Goal: Task Accomplishment & Management: Use online tool/utility

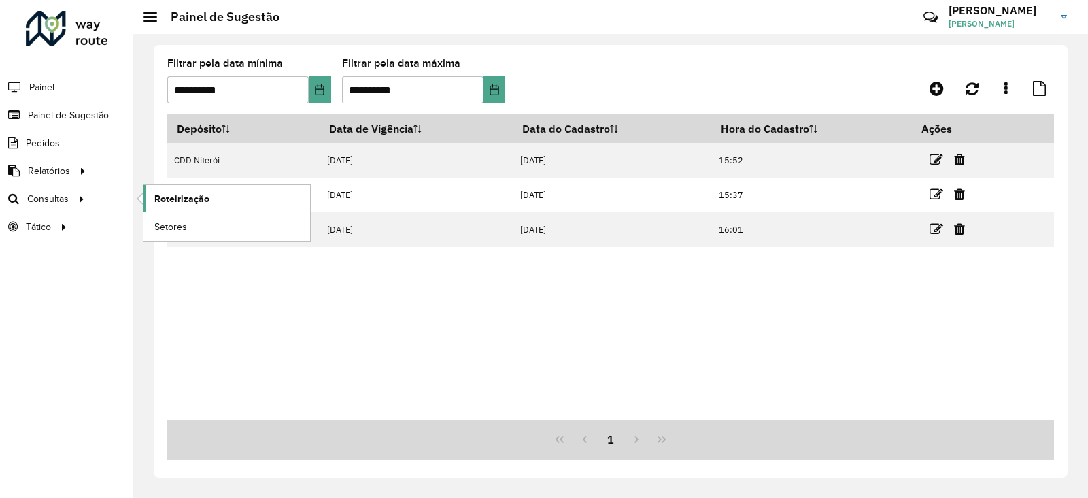
click at [167, 204] on span "Roteirização" at bounding box center [181, 199] width 55 height 14
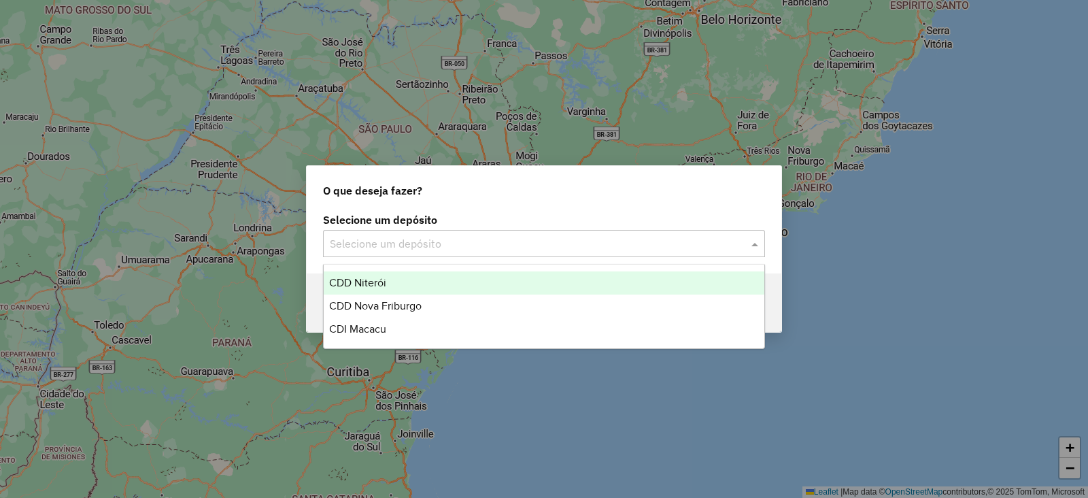
click at [370, 246] on input "text" at bounding box center [530, 244] width 401 height 16
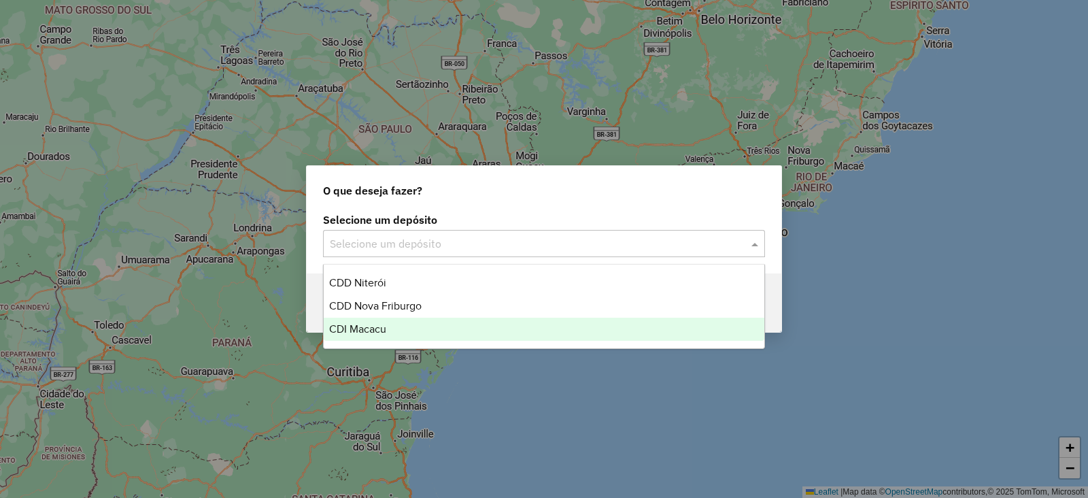
click at [371, 329] on span "CDI Macacu" at bounding box center [357, 329] width 57 height 12
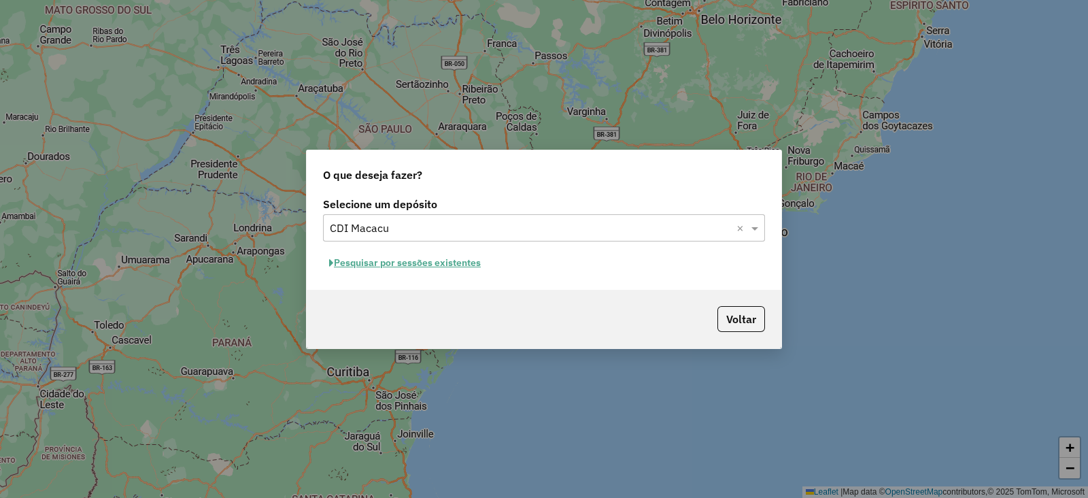
click at [404, 263] on button "Pesquisar por sessões existentes" at bounding box center [405, 262] width 164 height 21
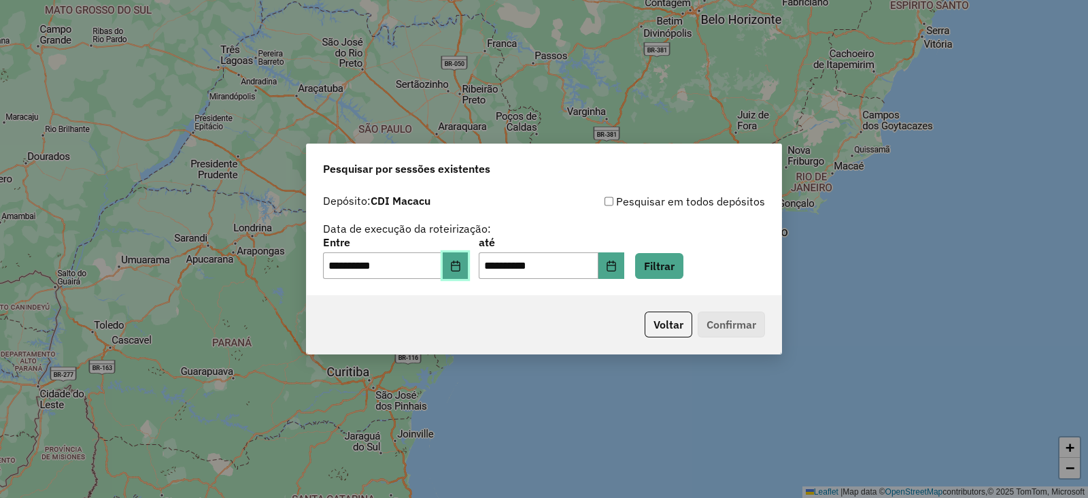
click at [461, 261] on icon "Choose Date" at bounding box center [455, 265] width 11 height 11
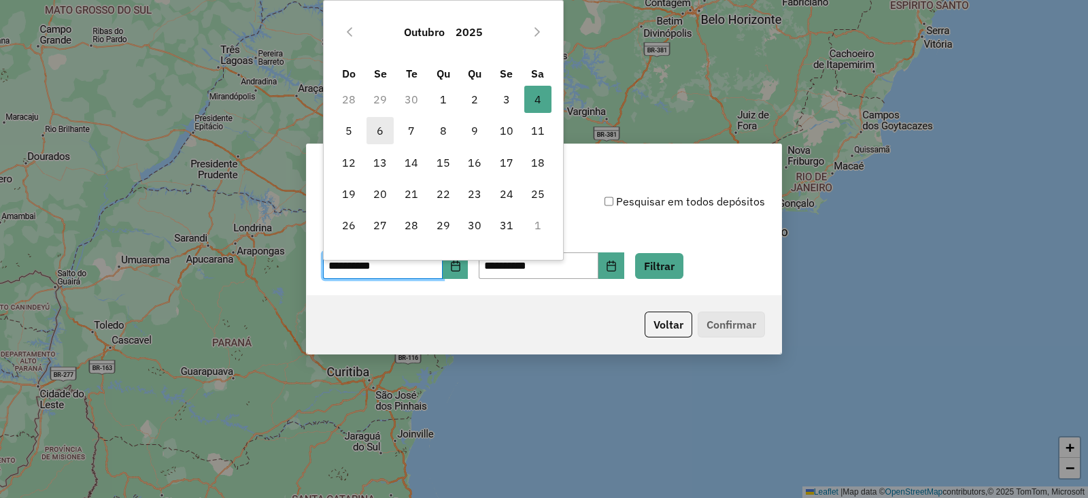
click at [379, 127] on span "6" at bounding box center [379, 130] width 27 height 27
type input "**********"
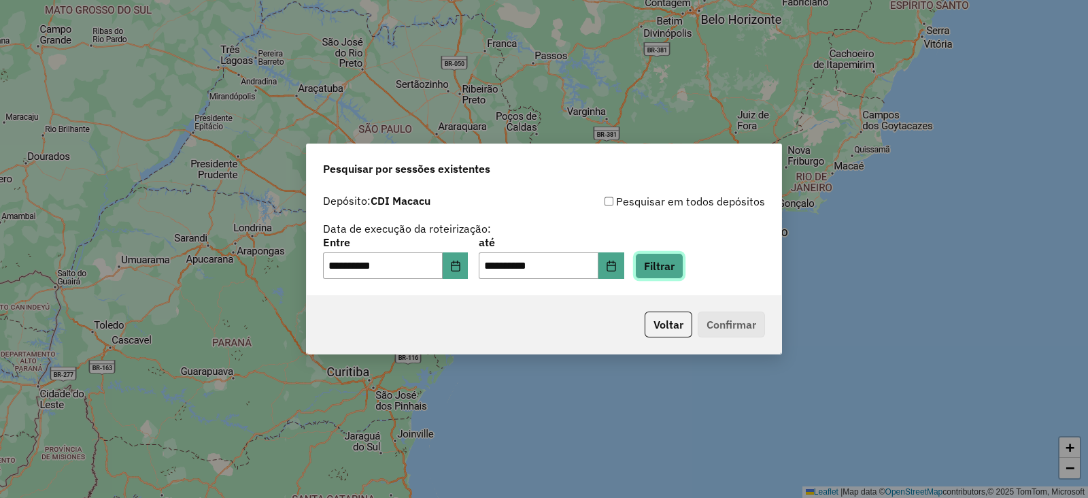
click at [674, 258] on button "Filtrar" at bounding box center [659, 266] width 48 height 26
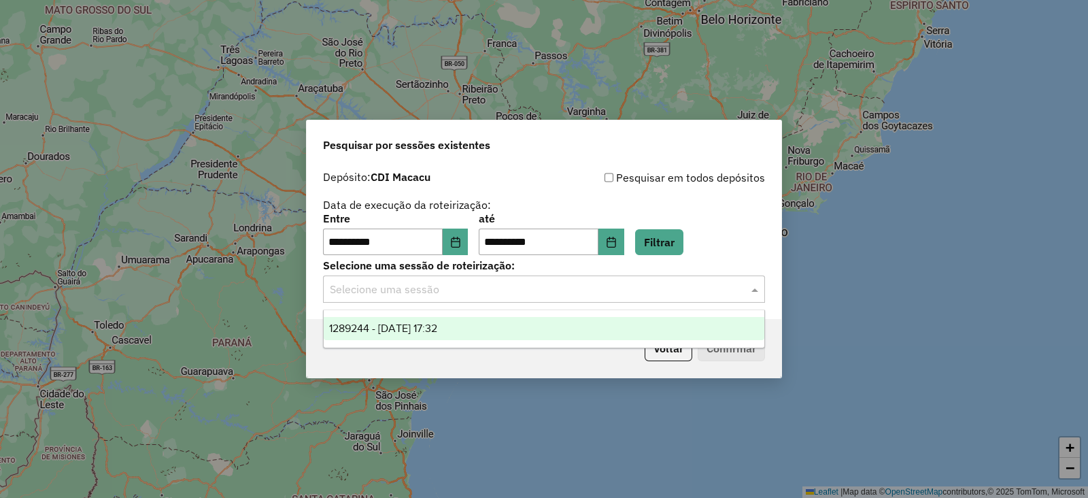
click at [569, 287] on input "text" at bounding box center [530, 289] width 401 height 16
click at [477, 326] on div "1289244 - 06/10/2025 17:32" at bounding box center [544, 328] width 441 height 23
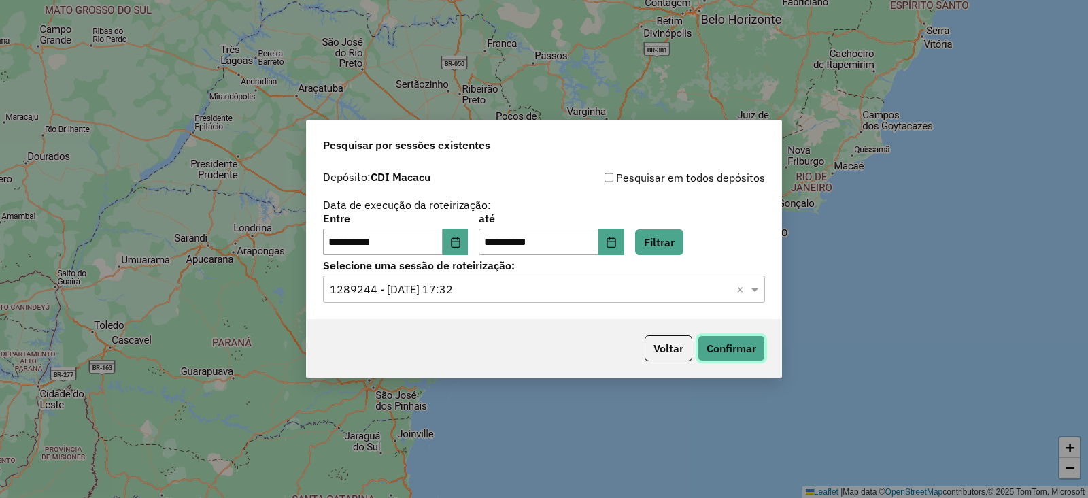
click at [724, 345] on button "Confirmar" at bounding box center [730, 348] width 67 height 26
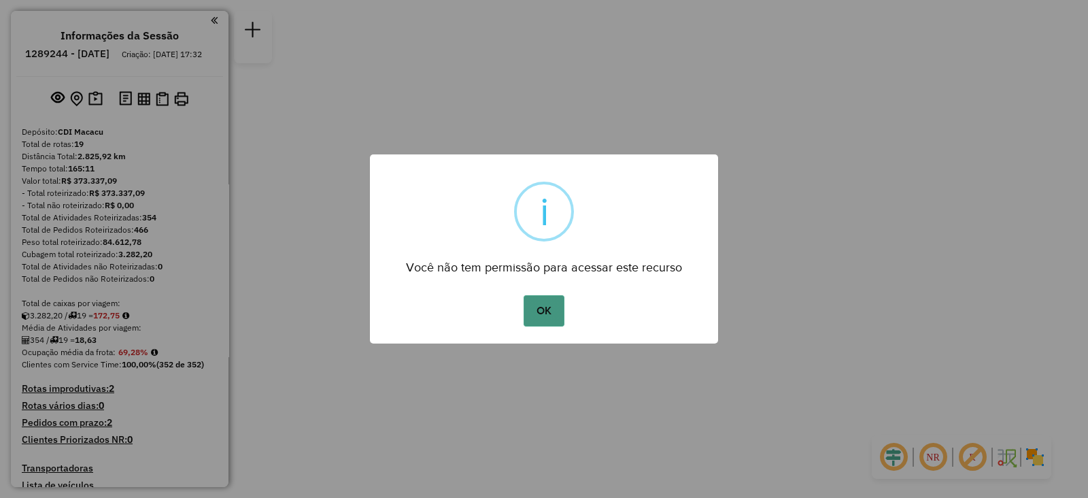
click at [534, 312] on button "OK" at bounding box center [543, 310] width 40 height 31
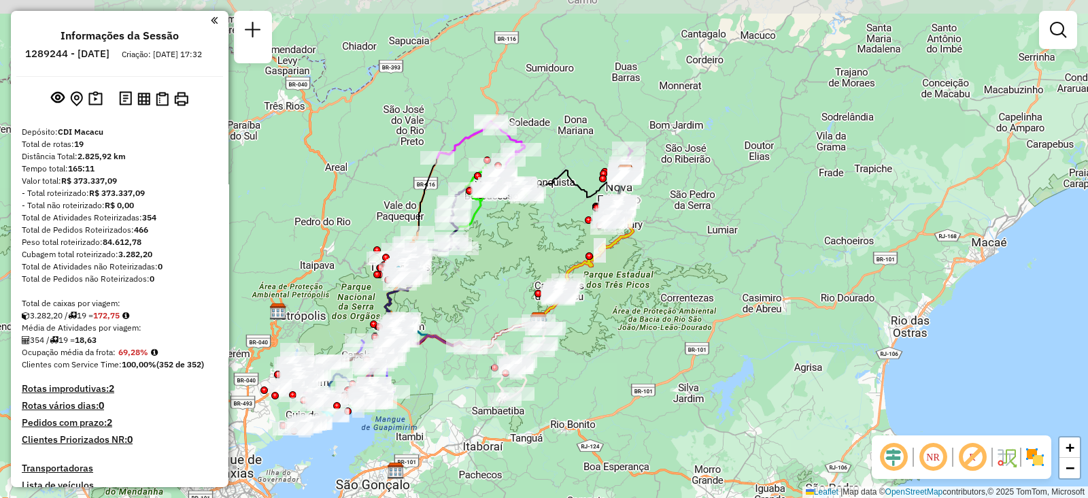
drag, startPoint x: 682, startPoint y: 161, endPoint x: 675, endPoint y: 232, distance: 71.7
click at [675, 232] on div "Janela de atendimento Grade de atendimento Capacidade Transportadoras Veículos …" at bounding box center [544, 249] width 1088 height 498
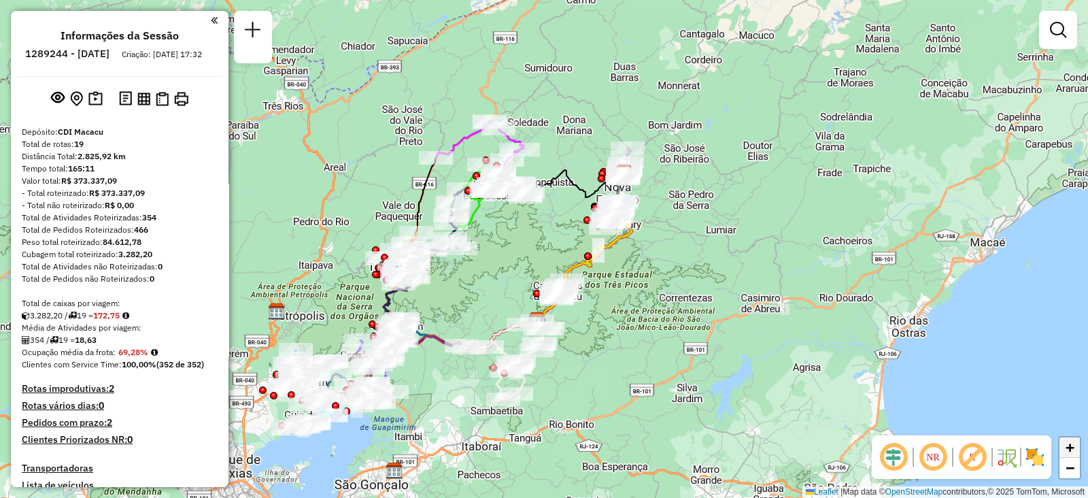
click at [1071, 449] on span "+" at bounding box center [1069, 446] width 9 height 17
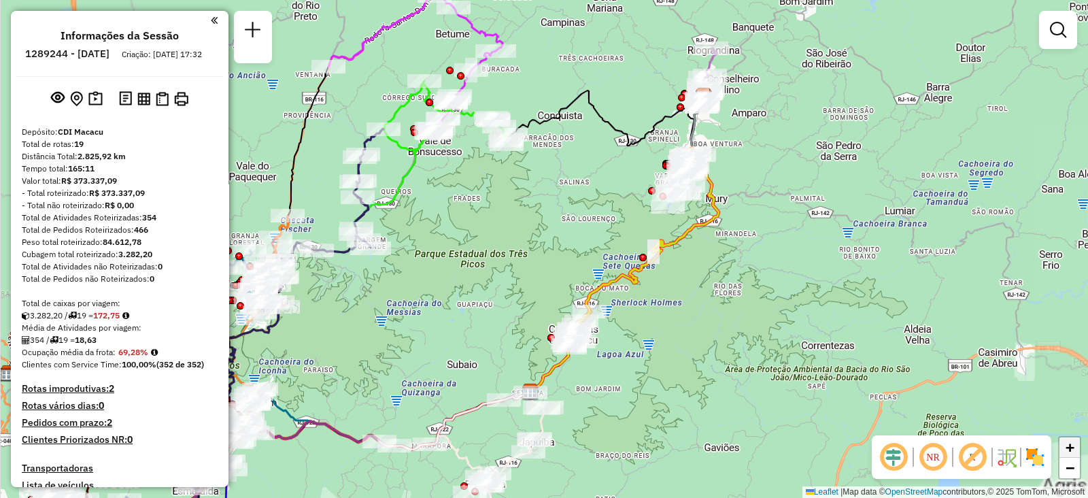
click at [1071, 449] on span "+" at bounding box center [1069, 446] width 9 height 17
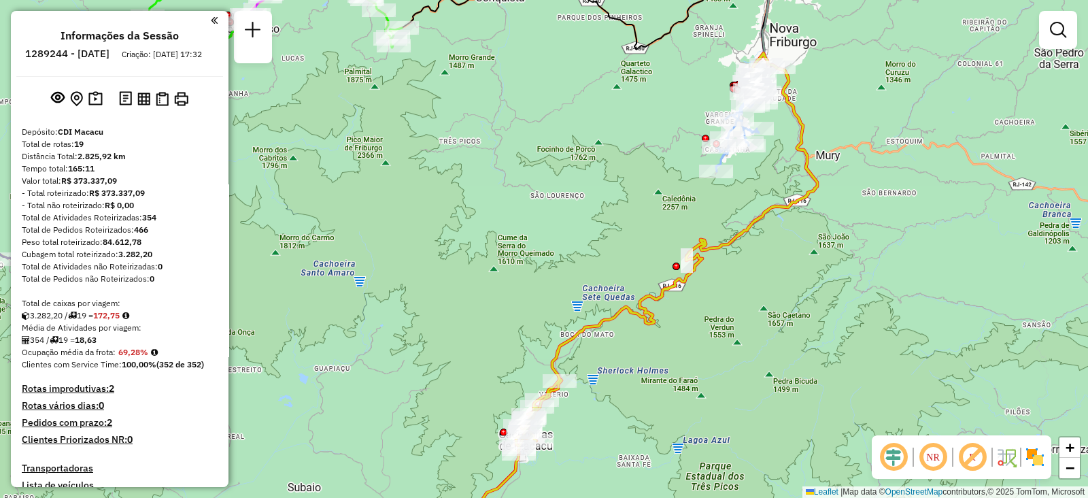
drag, startPoint x: 990, startPoint y: 261, endPoint x: 914, endPoint y: 267, distance: 76.4
click at [914, 267] on div "Janela de atendimento Grade de atendimento Capacidade Transportadoras Veículos …" at bounding box center [544, 249] width 1088 height 498
select select "**********"
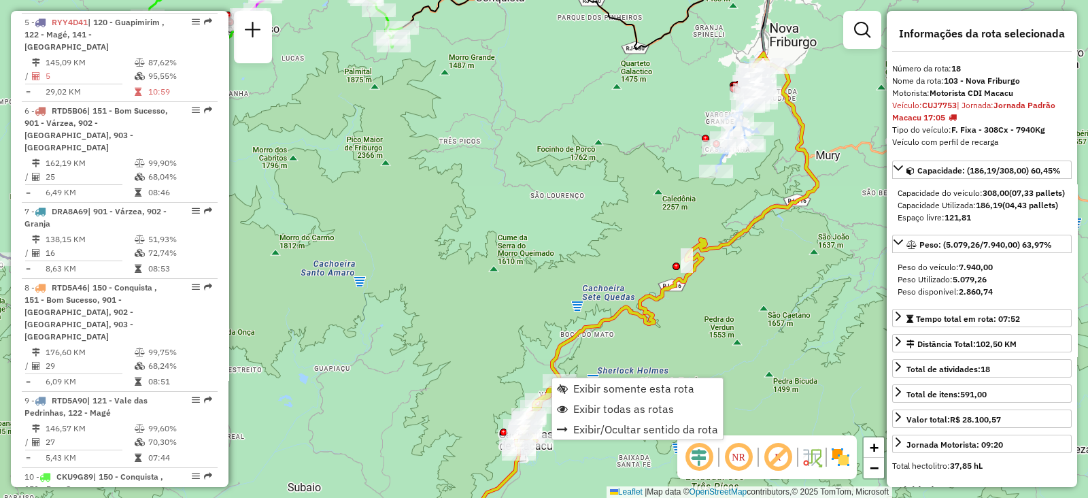
scroll to position [1589, 0]
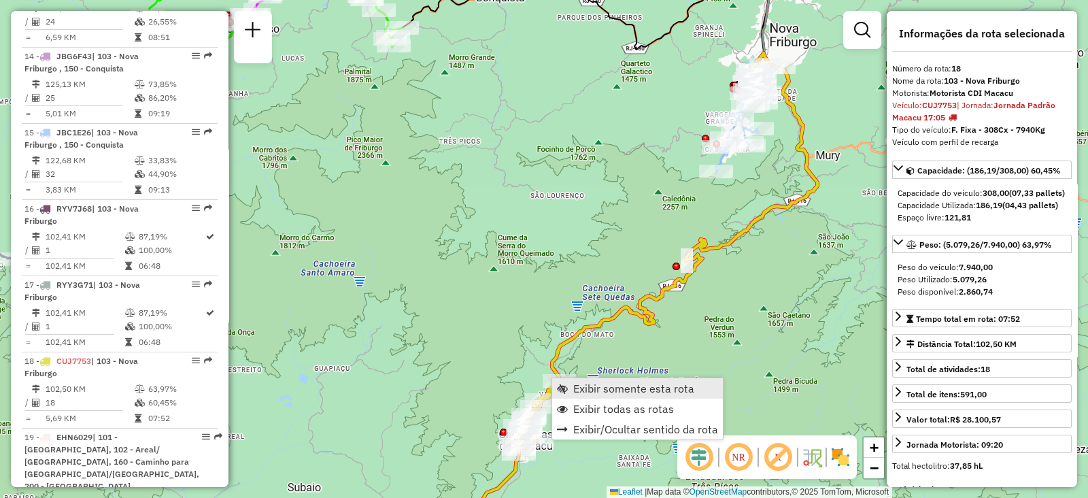
click at [569, 382] on link "Exibir somente esta rota" at bounding box center [637, 388] width 171 height 20
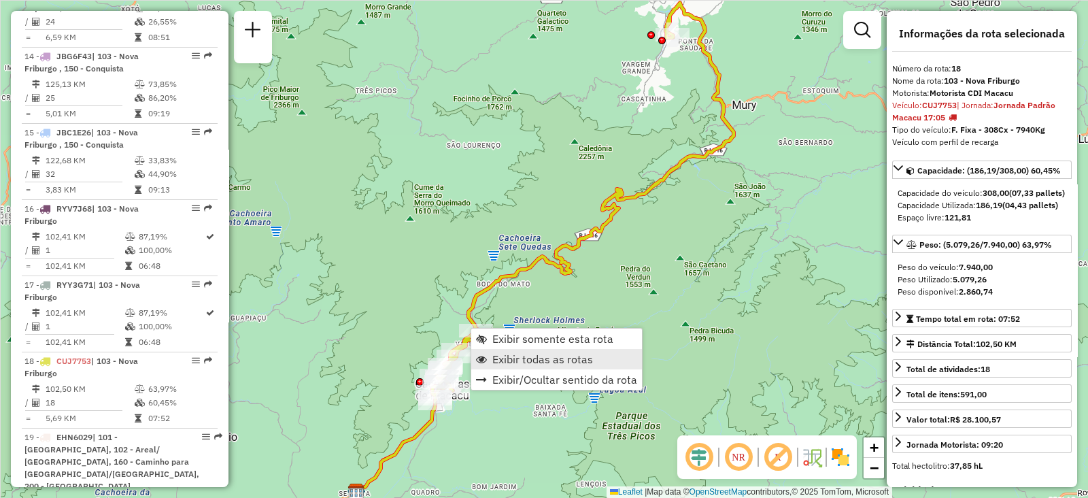
click at [511, 354] on span "Exibir todas as rotas" at bounding box center [542, 359] width 101 height 11
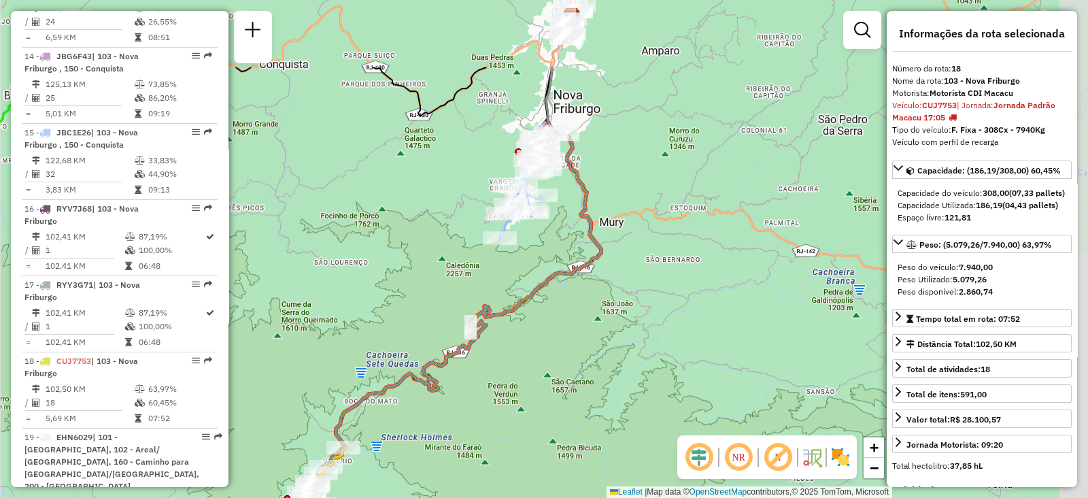
drag, startPoint x: 642, startPoint y: 150, endPoint x: 509, endPoint y: 267, distance: 177.8
click at [509, 267] on div "Janela de atendimento Grade de atendimento Capacidade Transportadoras Veículos …" at bounding box center [544, 249] width 1088 height 498
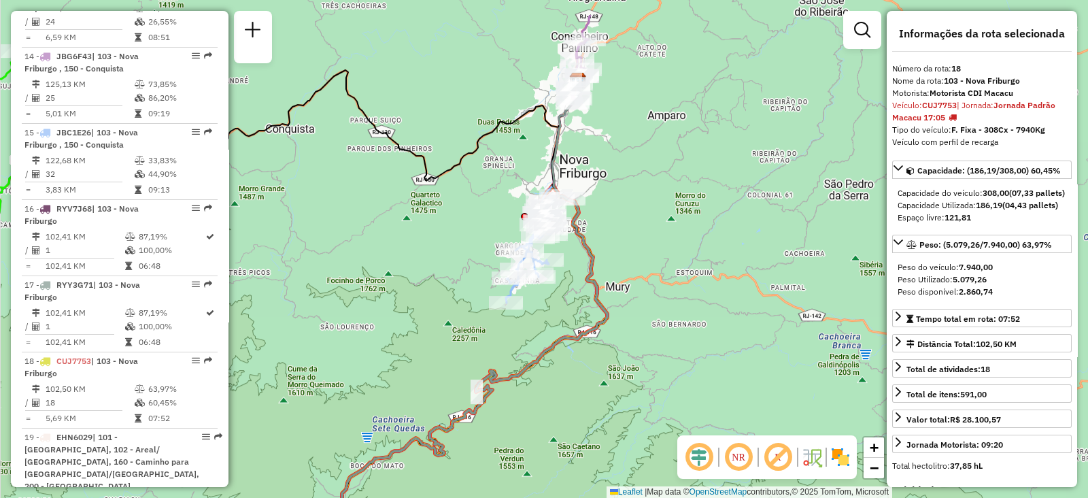
drag, startPoint x: 720, startPoint y: 186, endPoint x: 727, endPoint y: 256, distance: 69.7
click at [727, 256] on div "Janela de atendimento Grade de atendimento Capacidade Transportadoras Veículos …" at bounding box center [544, 249] width 1088 height 498
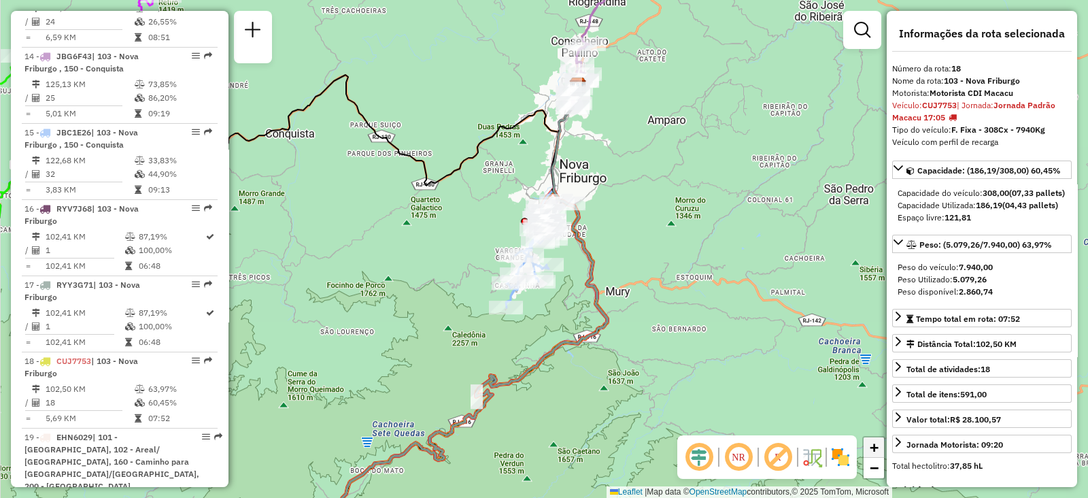
click at [878, 450] on span "+" at bounding box center [873, 446] width 9 height 17
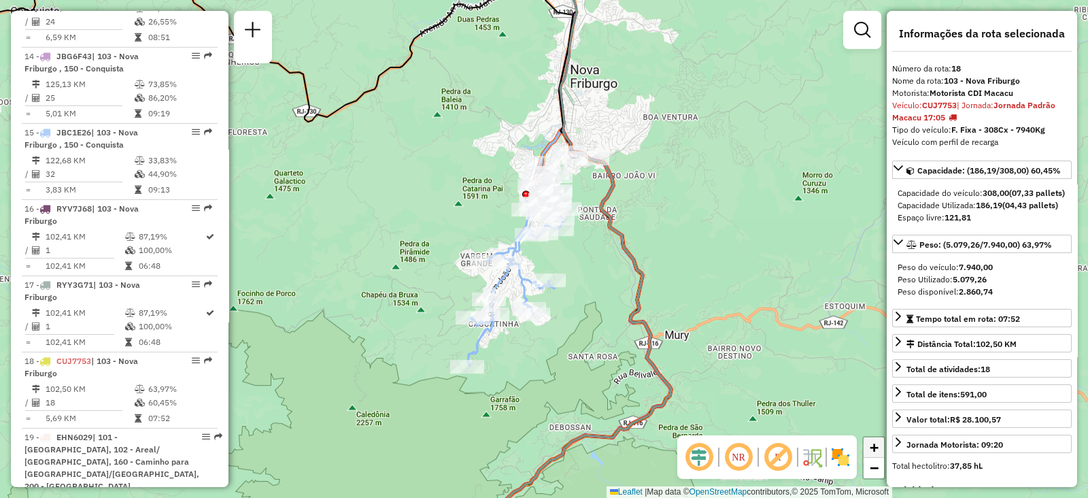
click at [878, 450] on span "+" at bounding box center [873, 446] width 9 height 17
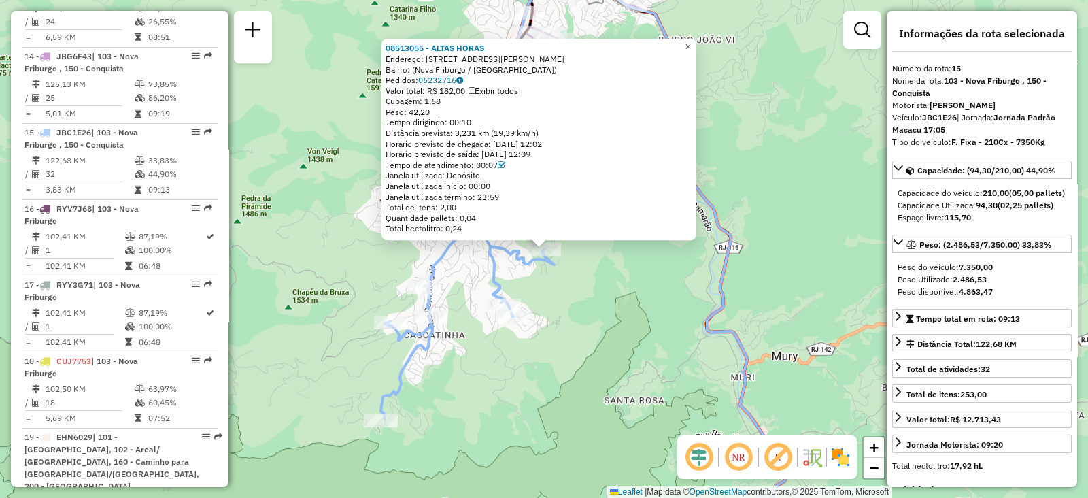
click at [604, 356] on div "08513055 - ALTAS HORAS Endereço: Avenida Júlio Antônio Thurler, 203 Bairro: (No…" at bounding box center [544, 249] width 1088 height 498
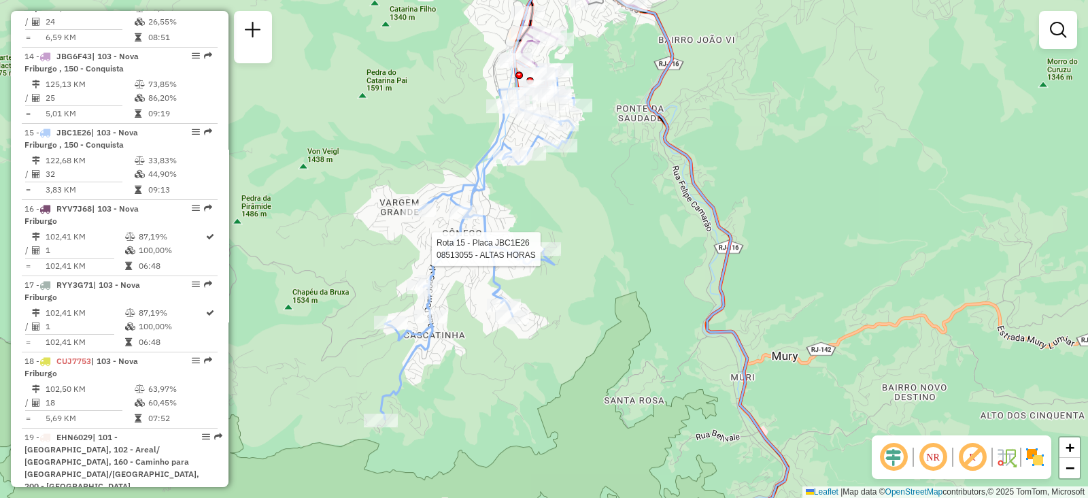
select select "**********"
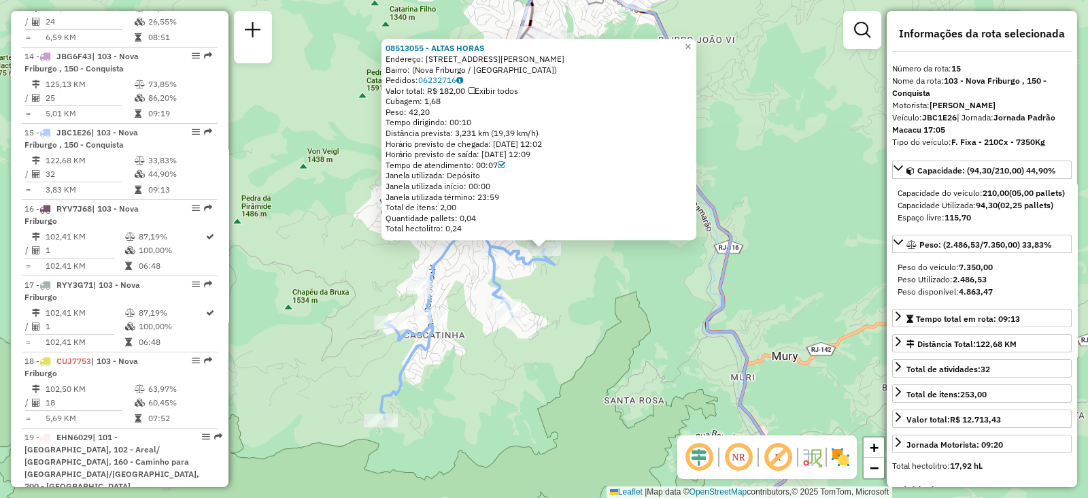
click at [581, 311] on div "08513055 - ALTAS HORAS Endereço: Avenida Júlio Antônio Thurler, 203 Bairro: (No…" at bounding box center [544, 249] width 1088 height 498
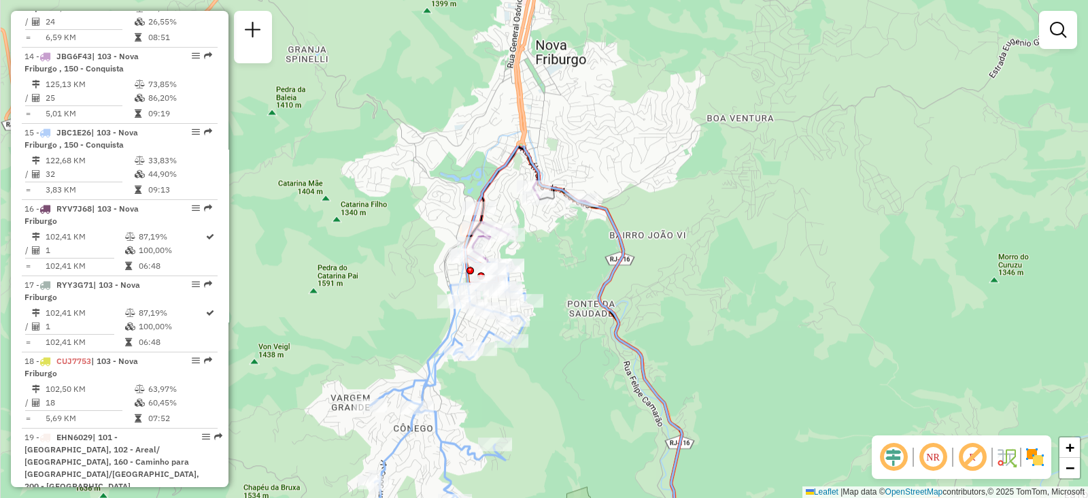
drag, startPoint x: 622, startPoint y: 77, endPoint x: 540, endPoint y: 361, distance: 295.0
click at [540, 361] on div "Janela de atendimento Grade de atendimento Capacidade Transportadoras Veículos …" at bounding box center [544, 249] width 1088 height 498
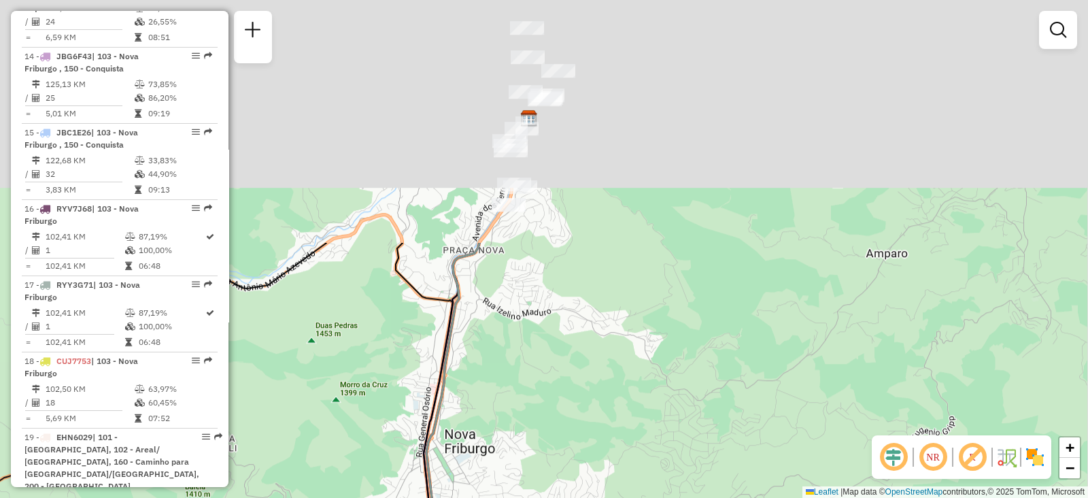
drag, startPoint x: 639, startPoint y: 183, endPoint x: 583, endPoint y: 476, distance: 298.4
click at [583, 476] on div "Janela de atendimento Grade de atendimento Capacidade Transportadoras Veículos …" at bounding box center [544, 249] width 1088 height 498
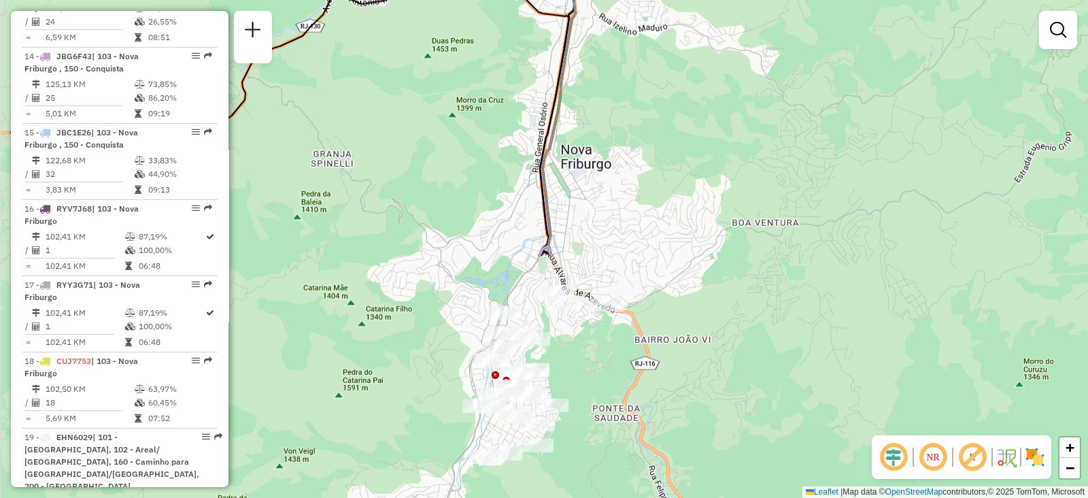
drag, startPoint x: 540, startPoint y: 399, endPoint x: 660, endPoint y: 104, distance: 318.4
click at [660, 104] on div "Janela de atendimento Grade de atendimento Capacidade Transportadoras Veículos …" at bounding box center [544, 249] width 1088 height 498
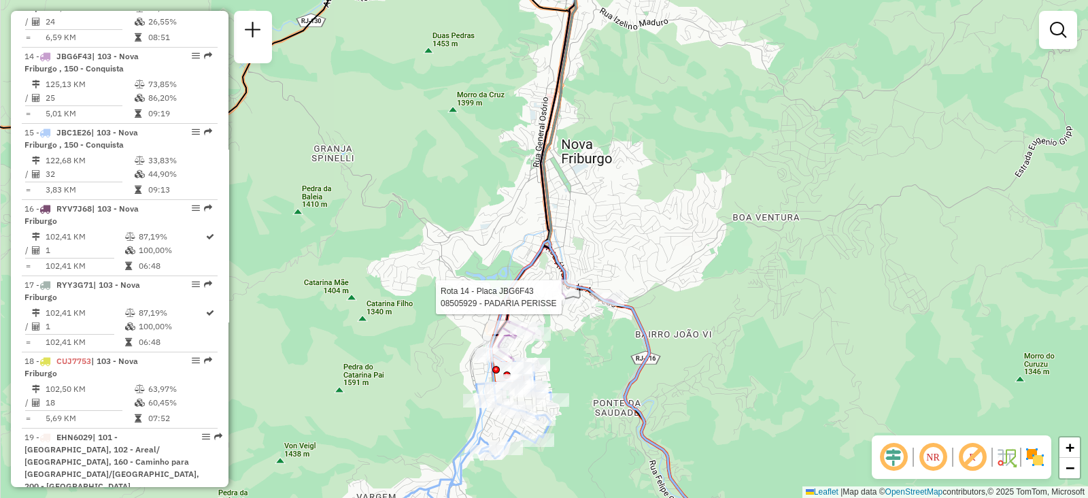
click at [555, 304] on div at bounding box center [565, 297] width 34 height 14
select select "**********"
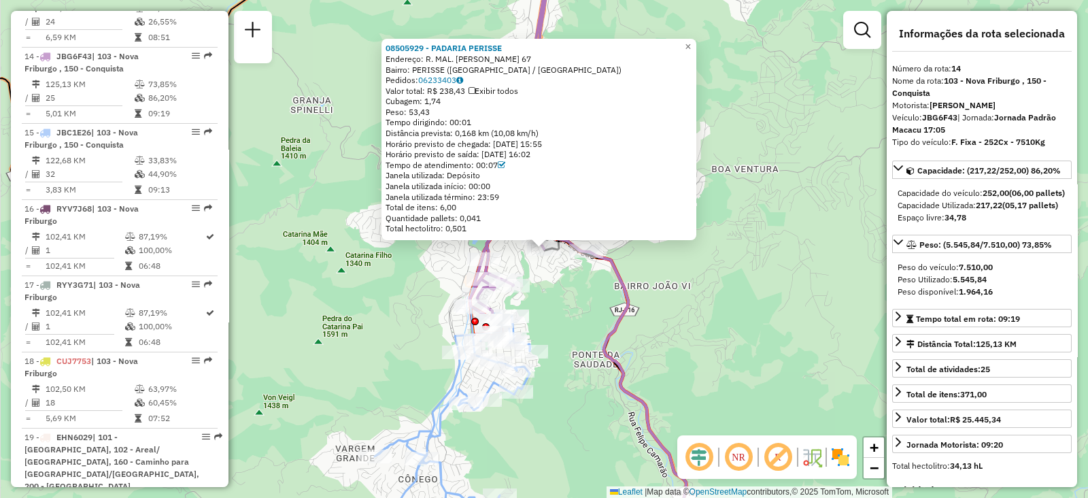
scroll to position [1561, 0]
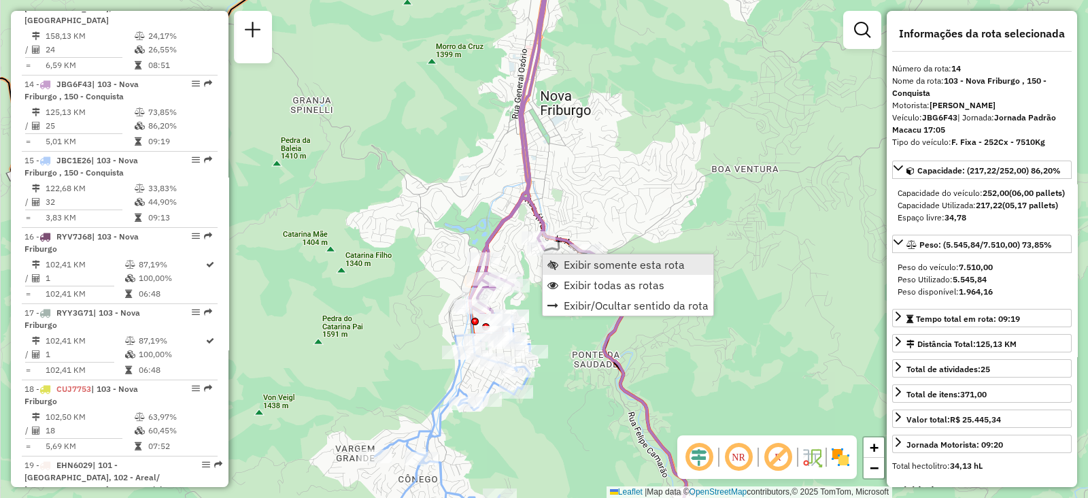
click at [562, 264] on link "Exibir somente esta rota" at bounding box center [627, 264] width 171 height 20
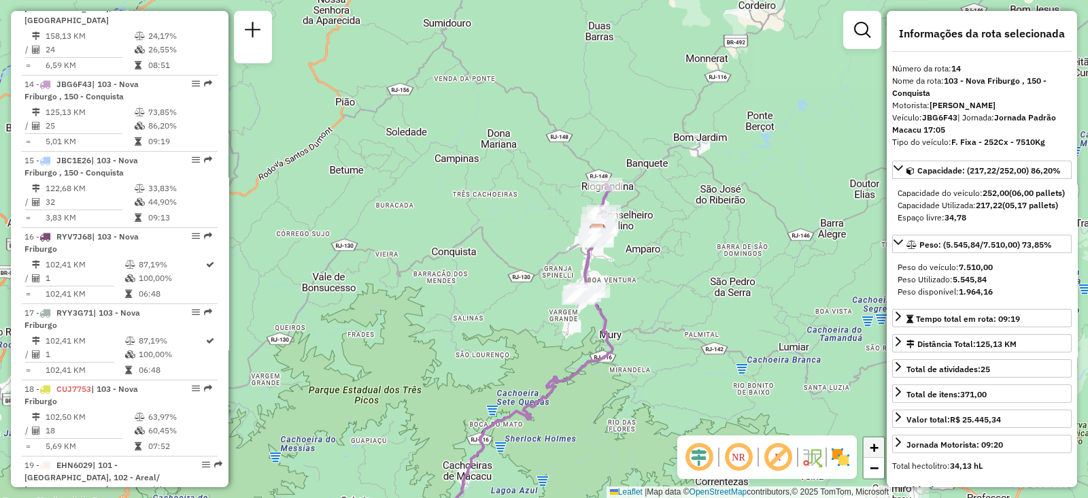
click at [877, 450] on span "+" at bounding box center [873, 446] width 9 height 17
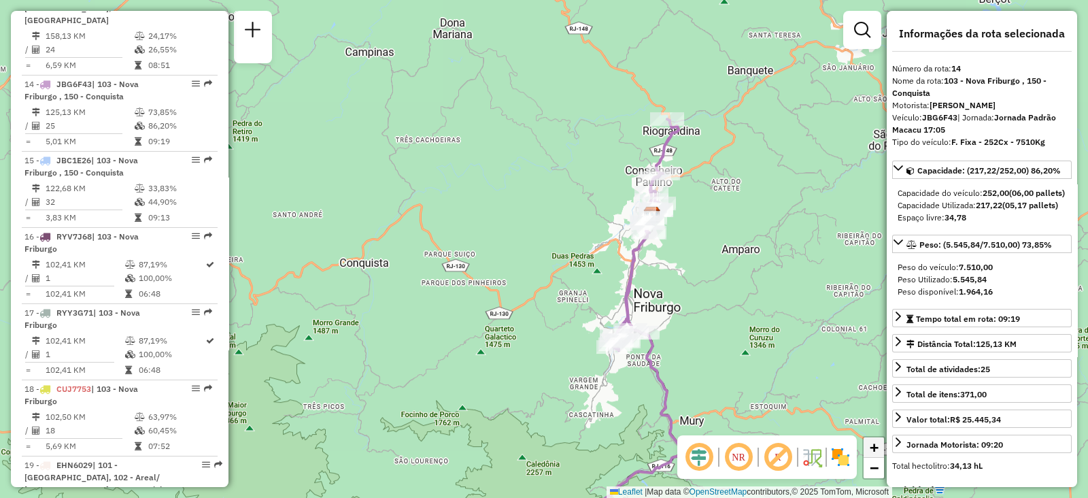
click at [877, 450] on span "+" at bounding box center [873, 446] width 9 height 17
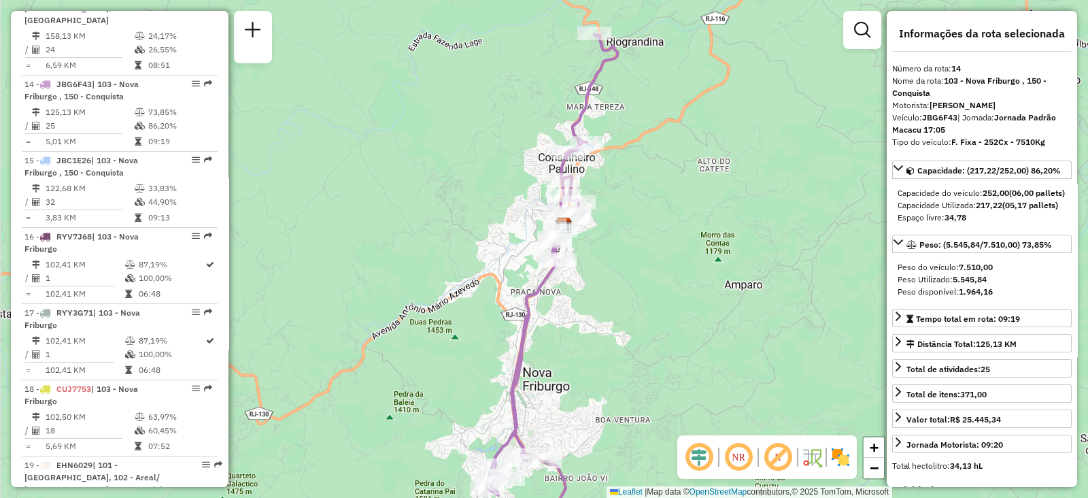
drag, startPoint x: 823, startPoint y: 303, endPoint x: 627, endPoint y: 336, distance: 198.6
click at [627, 336] on div "Janela de atendimento Grade de atendimento Capacidade Transportadoras Veículos …" at bounding box center [544, 249] width 1088 height 498
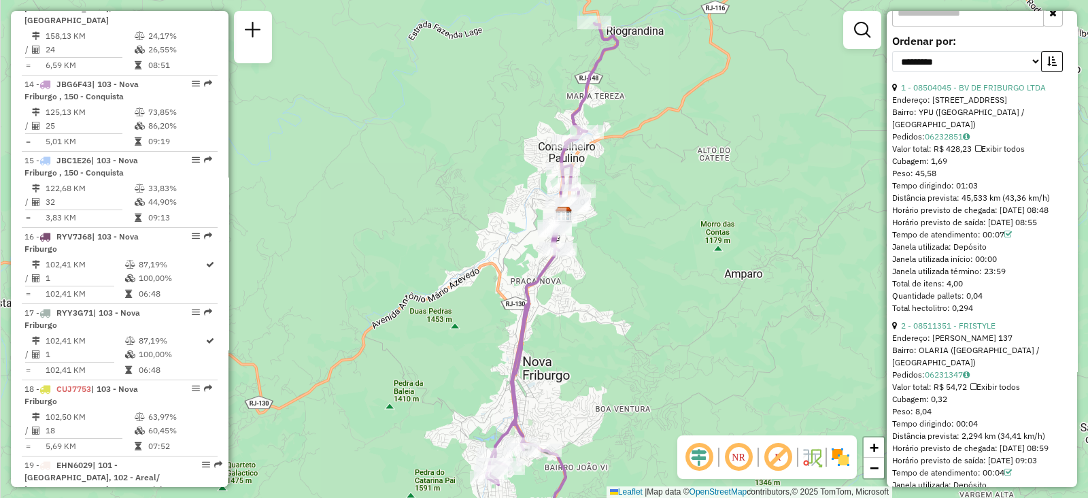
scroll to position [512, 0]
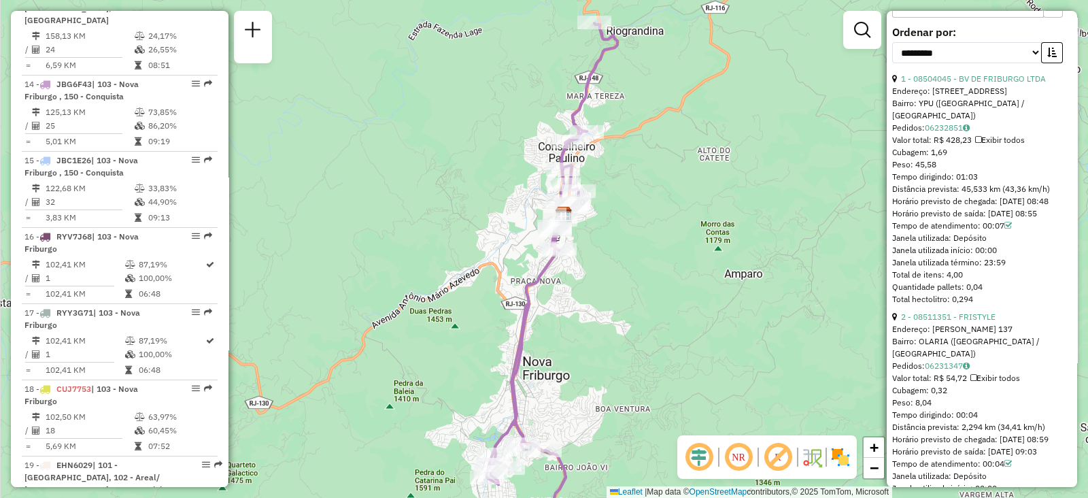
click at [1047, 18] on button "button" at bounding box center [1053, 3] width 20 height 27
